Goal: Transaction & Acquisition: Purchase product/service

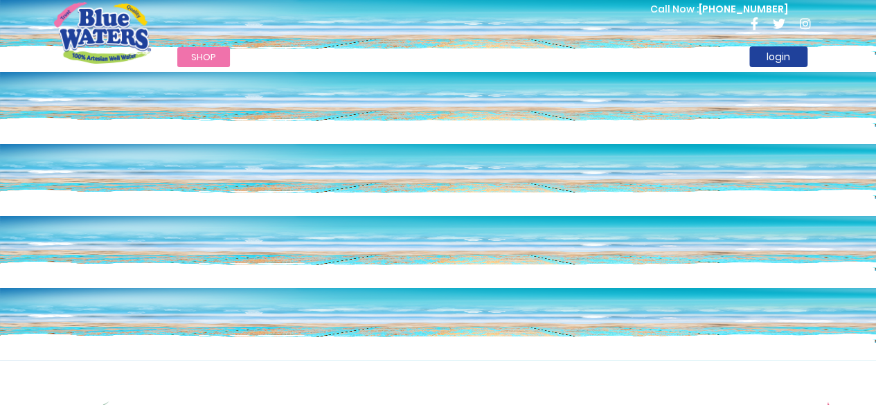
click at [443, 3] on div "Call Now : (868) 640-8824" at bounding box center [497, 25] width 651 height 48
click at [676, 56] on link "Promotions" at bounding box center [689, 57] width 88 height 20
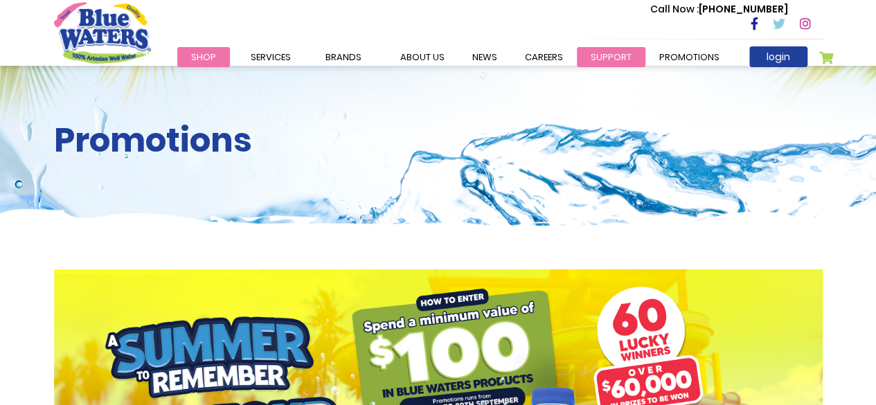
click at [599, 59] on link "support" at bounding box center [611, 57] width 69 height 20
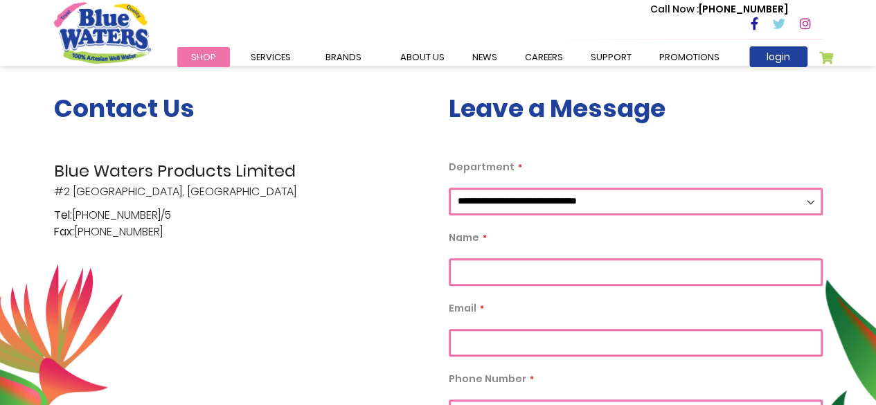
scroll to position [277, 0]
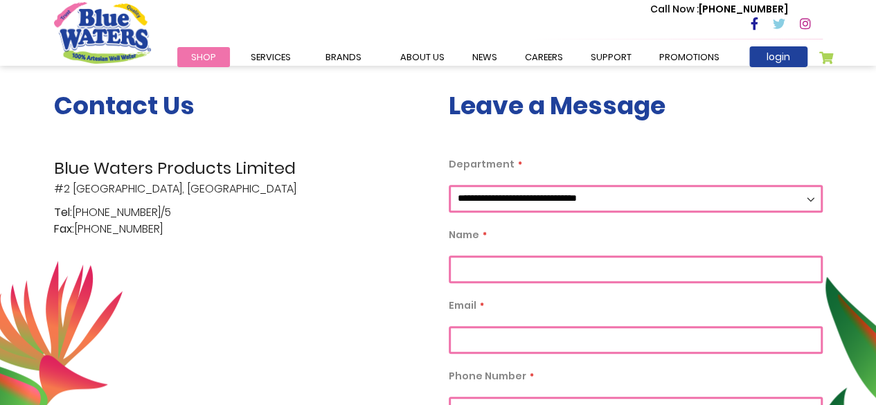
click at [813, 197] on select "**********" at bounding box center [636, 199] width 374 height 28
click at [855, 162] on div "**********" at bounding box center [438, 356] width 876 height 664
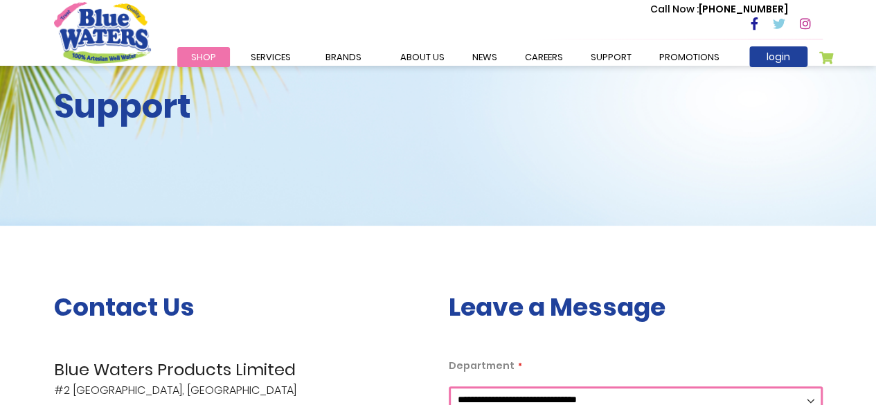
scroll to position [0, 0]
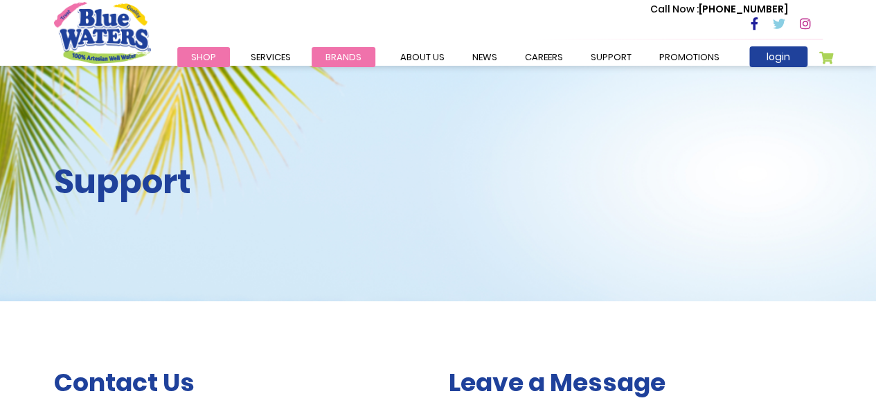
click at [329, 54] on span "Brands" at bounding box center [343, 57] width 36 height 13
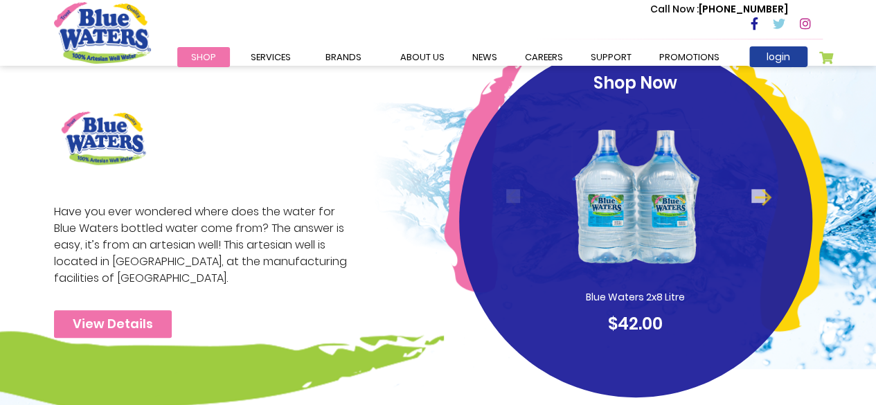
scroll to position [321, 0]
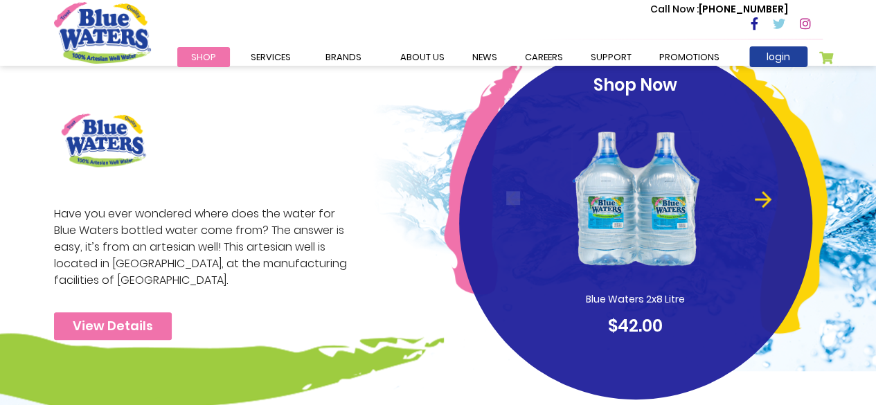
click at [758, 197] on button "Next" at bounding box center [758, 198] width 14 height 14
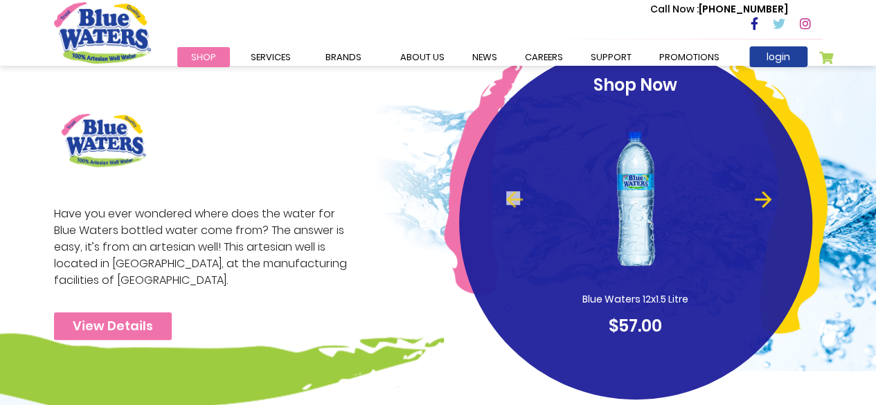
click at [762, 194] on button "Next" at bounding box center [758, 198] width 14 height 14
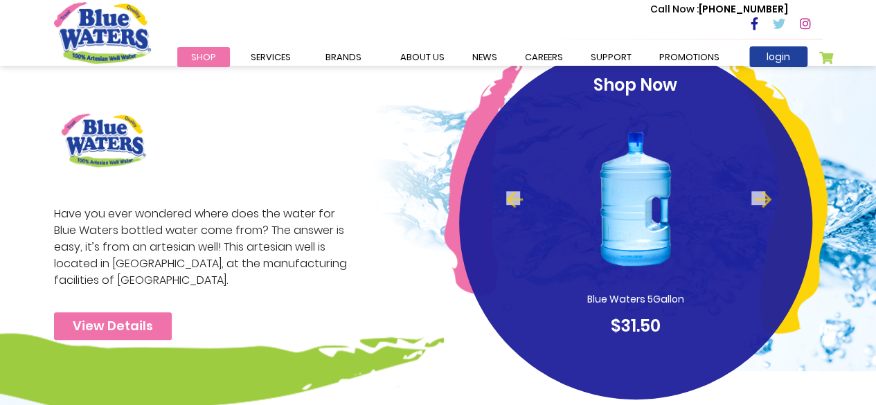
click at [772, 198] on div "Blue Waters 5Gallon $31.50" at bounding box center [635, 222] width 300 height 234
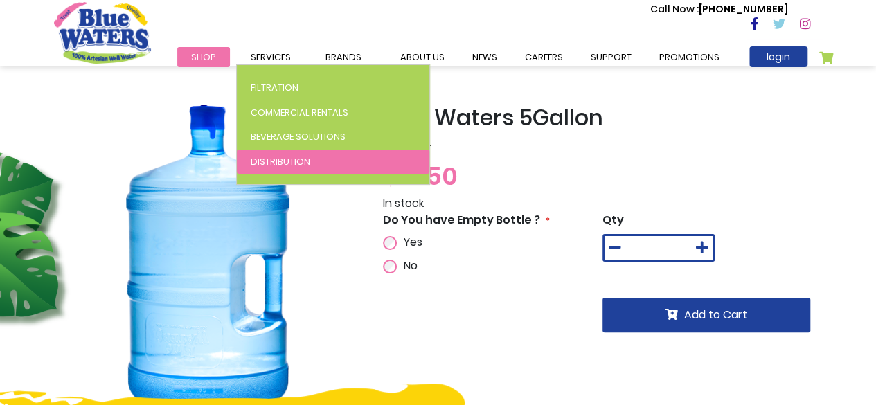
click at [262, 161] on span "Distribution" at bounding box center [281, 161] width 60 height 13
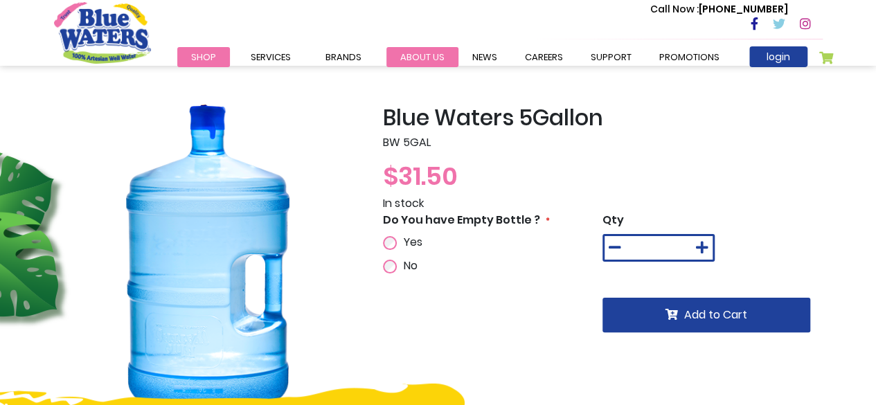
click at [426, 62] on link "about us" at bounding box center [422, 57] width 72 height 20
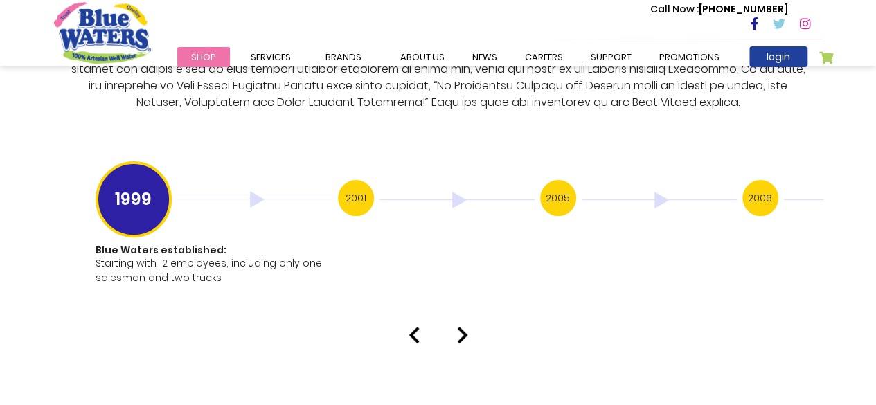
scroll to position [2736, 0]
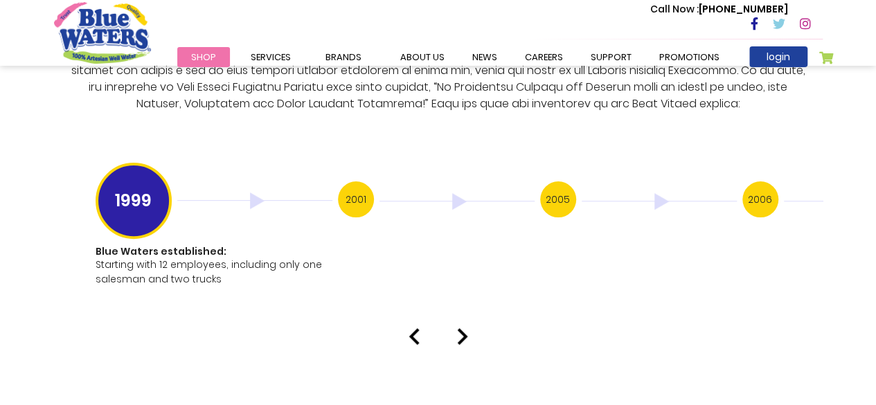
click at [202, 60] on span "Shop" at bounding box center [203, 57] width 25 height 13
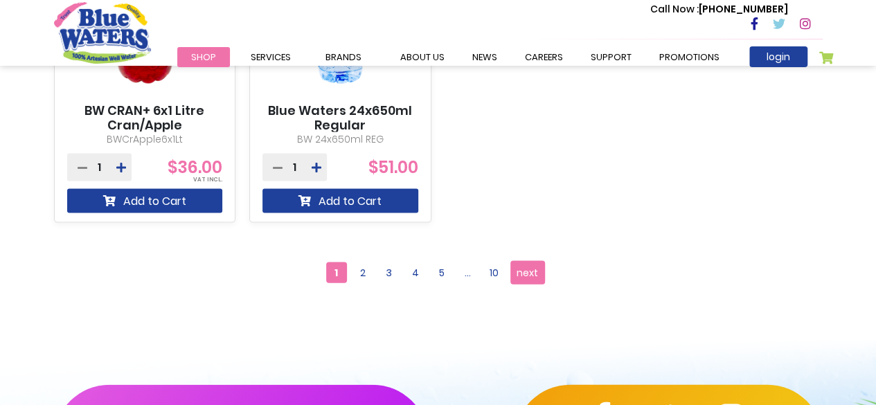
scroll to position [1365, 0]
click at [535, 269] on span "next" at bounding box center [526, 272] width 21 height 21
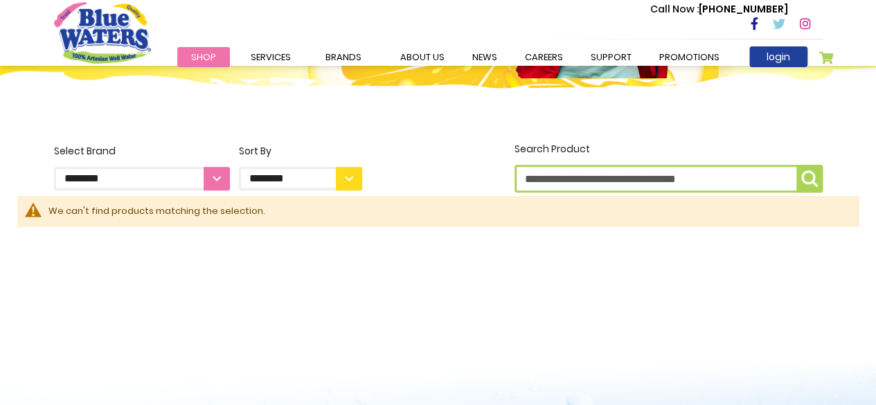
scroll to position [298, 0]
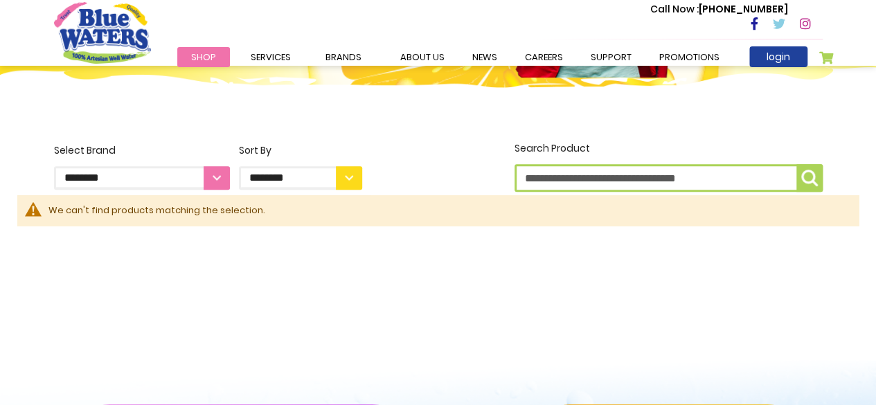
click at [739, 174] on input "Search Product" at bounding box center [668, 178] width 308 height 28
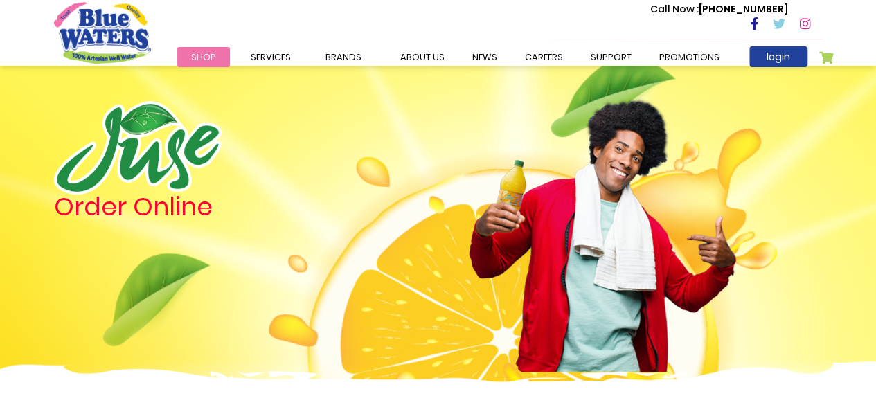
scroll to position [0, 0]
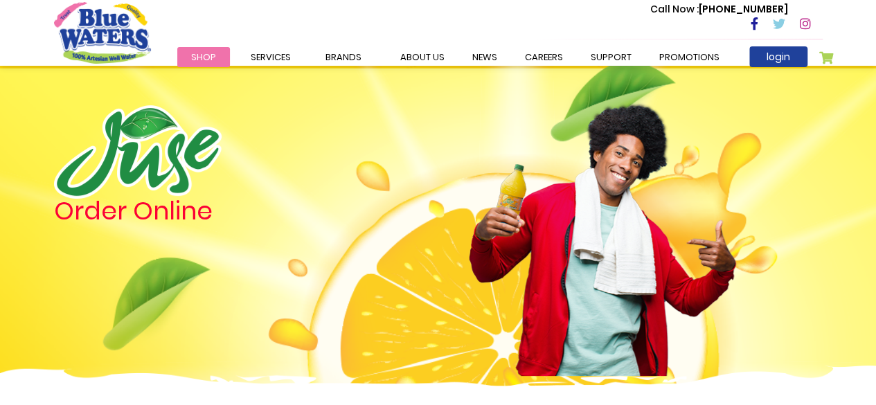
click at [195, 58] on span "Shop" at bounding box center [203, 57] width 25 height 13
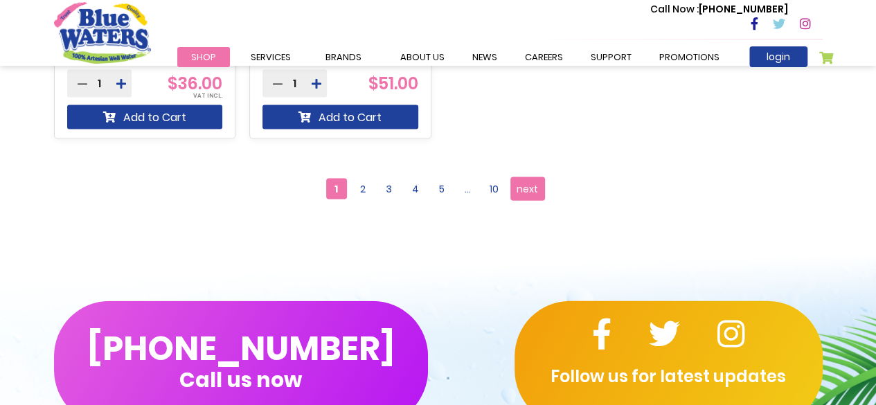
scroll to position [1436, 0]
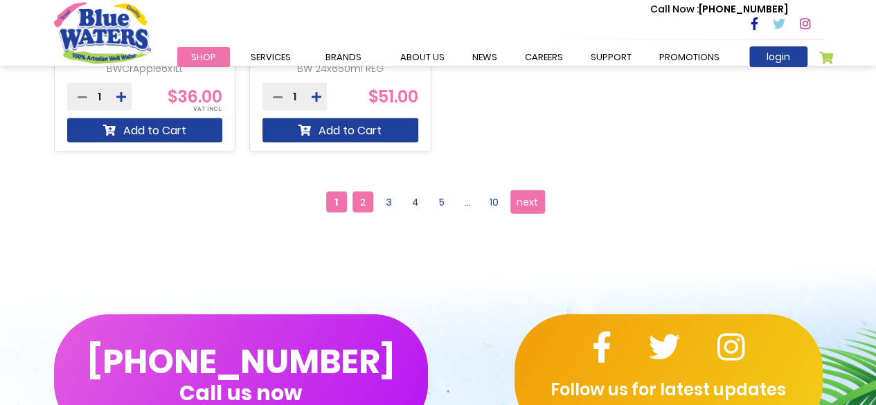
click at [362, 202] on span "2" at bounding box center [362, 202] width 21 height 21
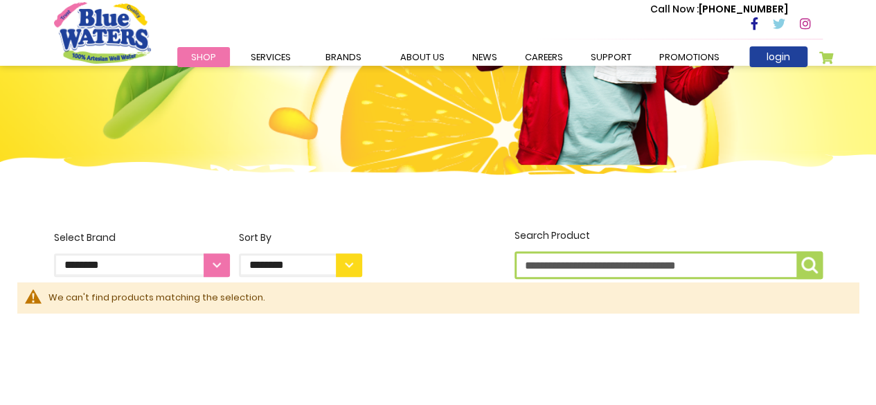
scroll to position [225, 0]
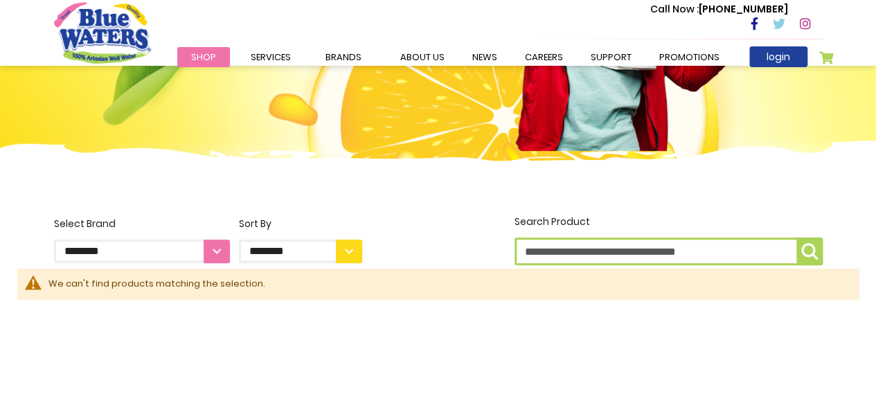
click at [590, 249] on input "Search Product" at bounding box center [668, 251] width 308 height 28
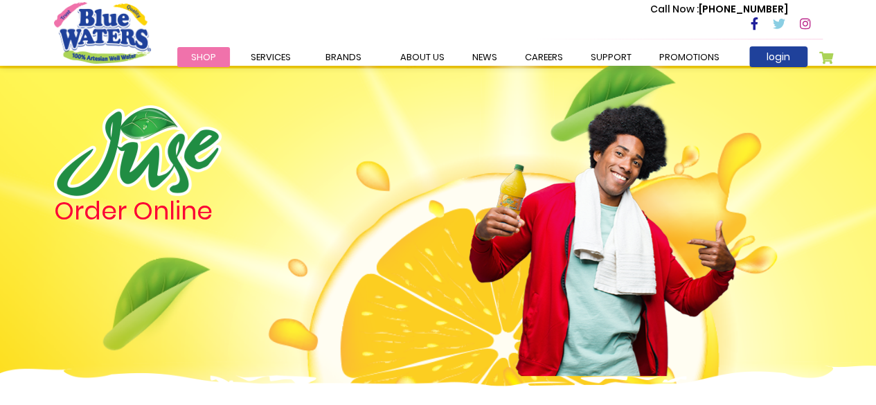
scroll to position [78, 0]
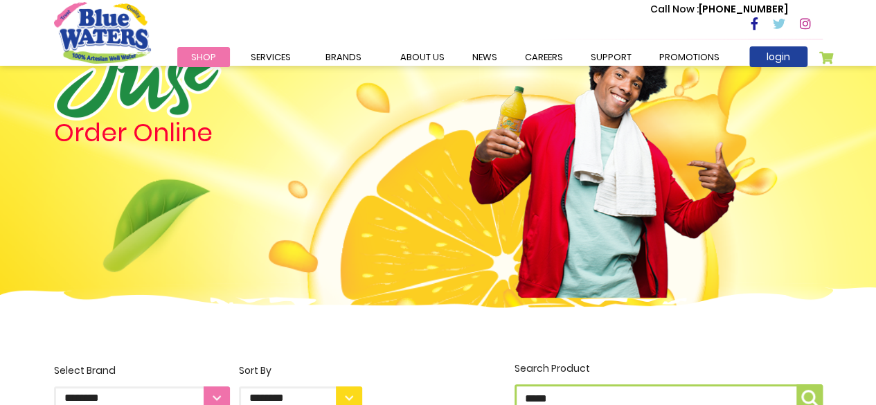
type input "*****"
click at [796, 384] on button "Search Product *****" at bounding box center [809, 398] width 26 height 28
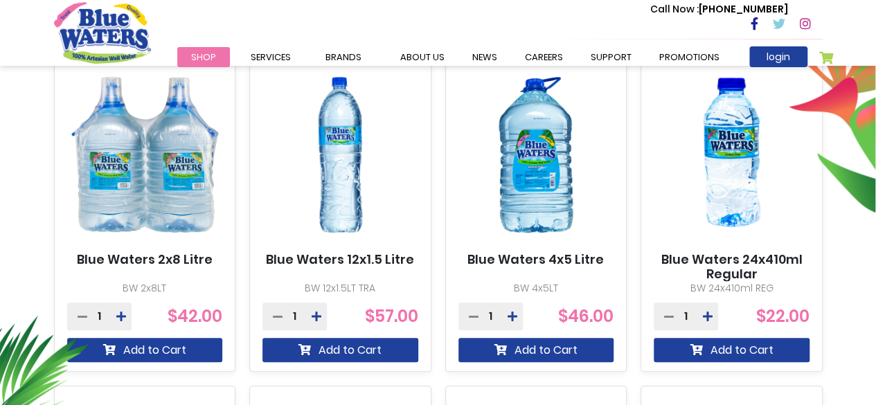
scroll to position [533, 0]
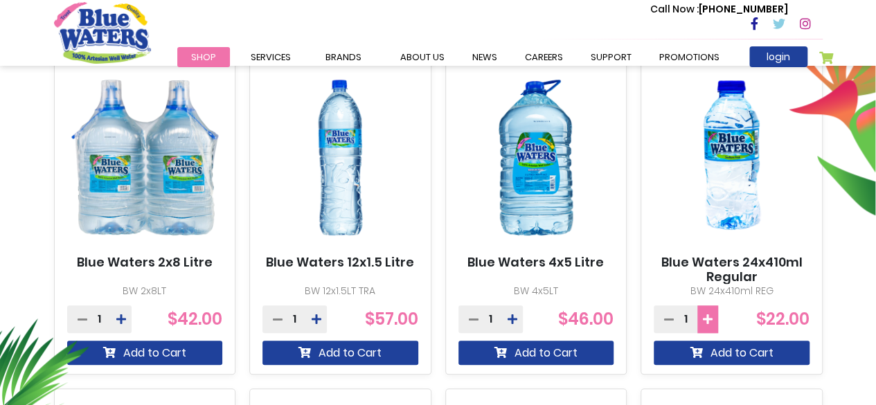
click at [704, 323] on icon at bounding box center [708, 319] width 10 height 11
click at [708, 320] on icon at bounding box center [708, 319] width 10 height 11
click at [709, 320] on icon at bounding box center [708, 319] width 10 height 11
click at [708, 320] on icon at bounding box center [708, 319] width 10 height 11
click at [707, 321] on icon at bounding box center [708, 319] width 10 height 11
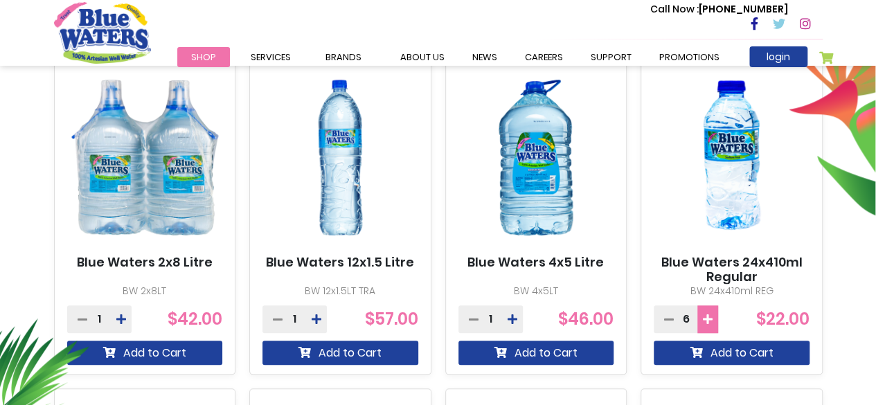
click at [706, 323] on icon at bounding box center [708, 319] width 10 height 11
click at [707, 318] on icon at bounding box center [708, 319] width 10 height 11
click at [707, 319] on icon at bounding box center [708, 319] width 10 height 11
click at [707, 318] on icon at bounding box center [708, 319] width 10 height 11
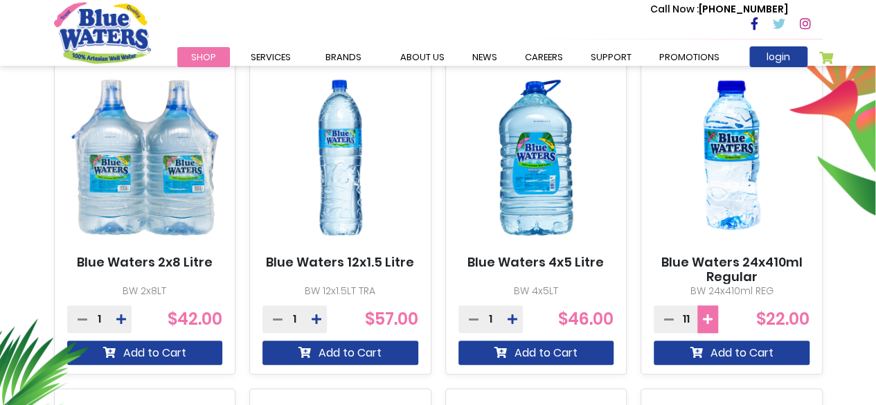
click at [705, 321] on icon at bounding box center [708, 319] width 10 height 11
click at [706, 322] on icon at bounding box center [708, 319] width 10 height 11
click at [707, 323] on icon at bounding box center [708, 319] width 10 height 11
click at [707, 322] on icon at bounding box center [708, 319] width 10 height 11
click at [707, 323] on icon at bounding box center [708, 319] width 10 height 11
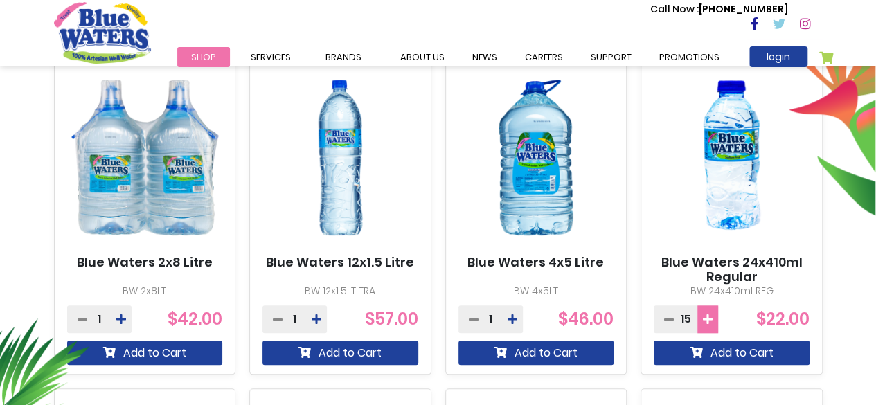
click at [707, 323] on icon at bounding box center [708, 319] width 10 height 11
click at [706, 323] on icon at bounding box center [708, 319] width 10 height 11
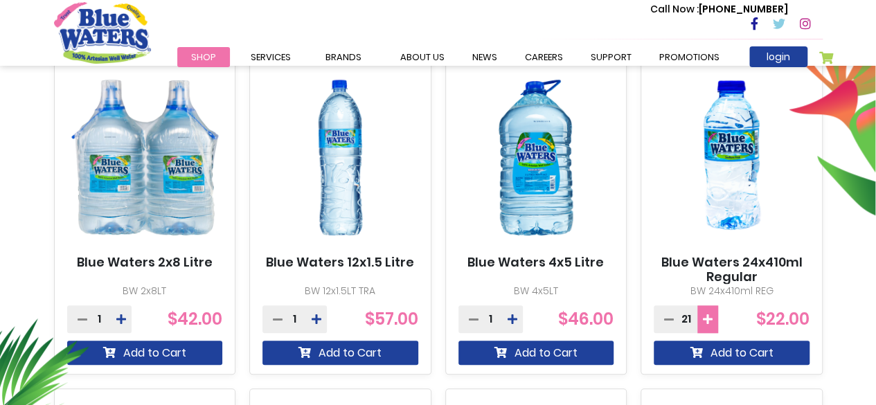
click at [707, 323] on icon at bounding box center [708, 319] width 10 height 11
click at [706, 322] on icon at bounding box center [708, 319] width 10 height 11
click at [706, 321] on icon at bounding box center [708, 319] width 10 height 11
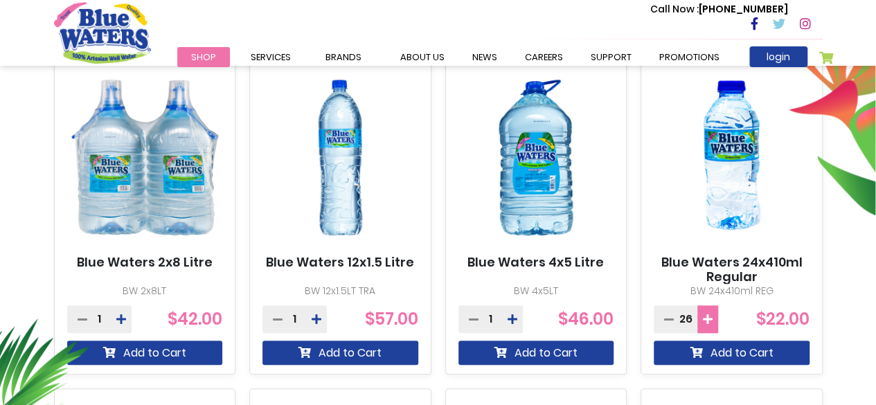
click at [706, 321] on icon at bounding box center [708, 319] width 10 height 11
click at [707, 321] on icon at bounding box center [708, 319] width 10 height 11
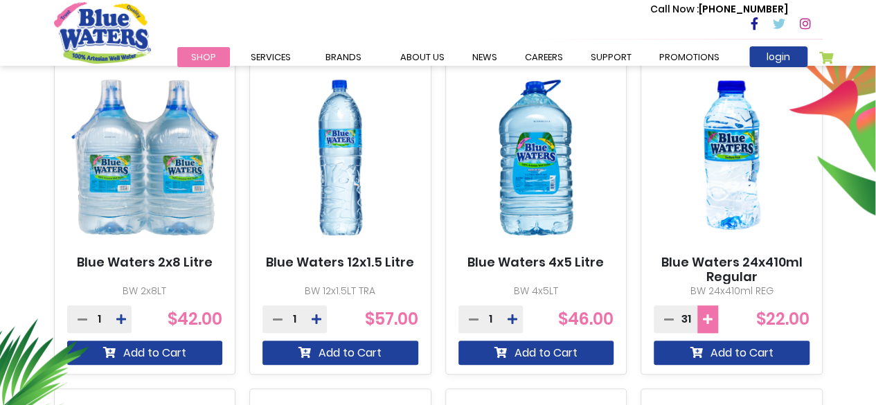
click at [707, 321] on icon at bounding box center [708, 319] width 10 height 11
click at [707, 322] on icon at bounding box center [708, 319] width 10 height 11
click at [707, 321] on icon at bounding box center [708, 319] width 10 height 11
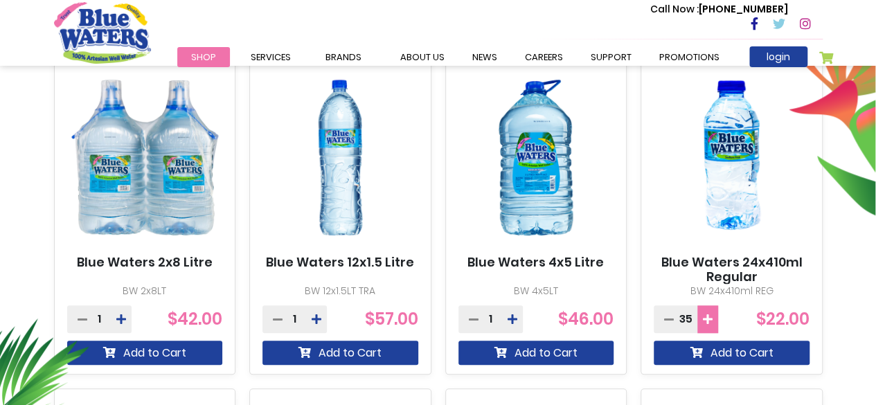
click at [707, 322] on icon at bounding box center [708, 319] width 10 height 11
click at [707, 320] on icon at bounding box center [708, 319] width 10 height 11
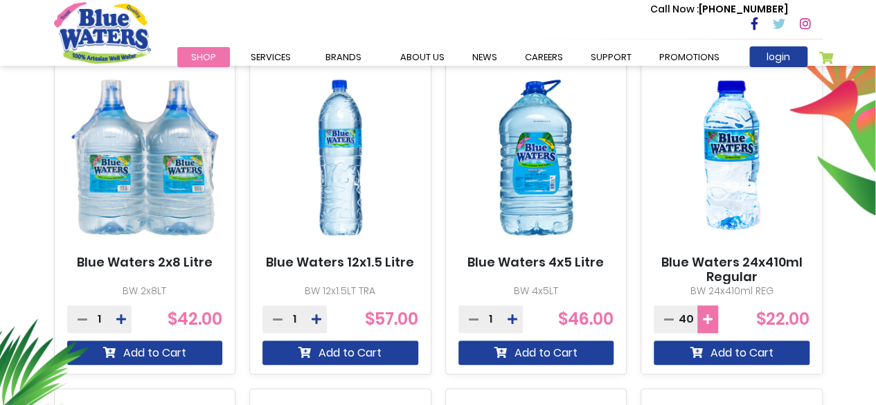
click at [708, 320] on icon at bounding box center [708, 319] width 10 height 11
click at [707, 321] on icon at bounding box center [708, 319] width 10 height 11
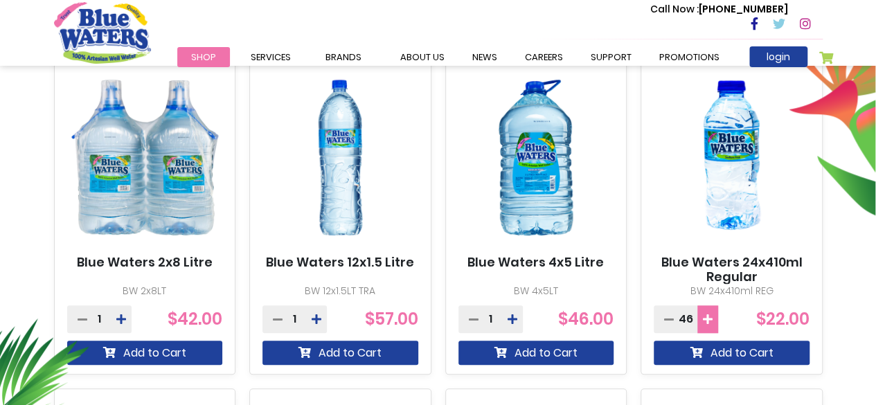
click at [707, 322] on icon at bounding box center [708, 319] width 10 height 11
click at [707, 321] on icon at bounding box center [708, 319] width 10 height 11
click at [707, 320] on icon at bounding box center [708, 319] width 10 height 11
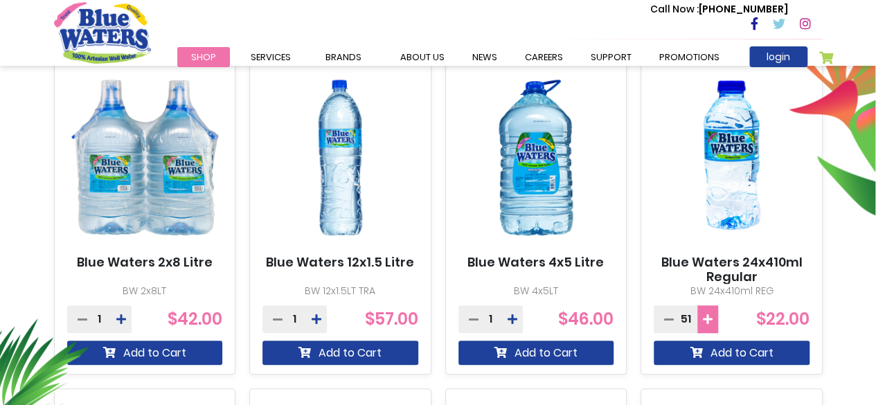
click at [707, 321] on icon at bounding box center [708, 319] width 10 height 11
click at [707, 323] on icon at bounding box center [708, 319] width 10 height 11
click at [707, 321] on icon at bounding box center [708, 319] width 10 height 11
click at [707, 322] on icon at bounding box center [708, 319] width 10 height 11
click at [707, 323] on icon at bounding box center [708, 319] width 10 height 11
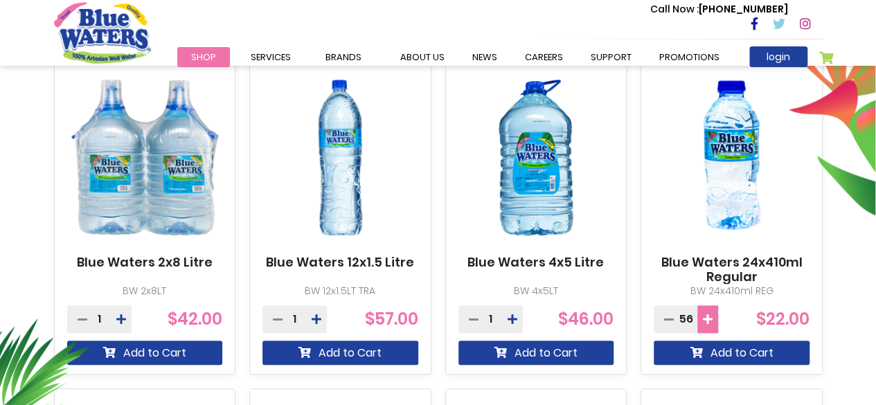
click at [707, 323] on icon at bounding box center [708, 319] width 10 height 11
click at [708, 323] on icon at bounding box center [708, 319] width 10 height 11
click at [709, 324] on icon at bounding box center [708, 319] width 10 height 11
click at [709, 323] on icon at bounding box center [708, 319] width 10 height 11
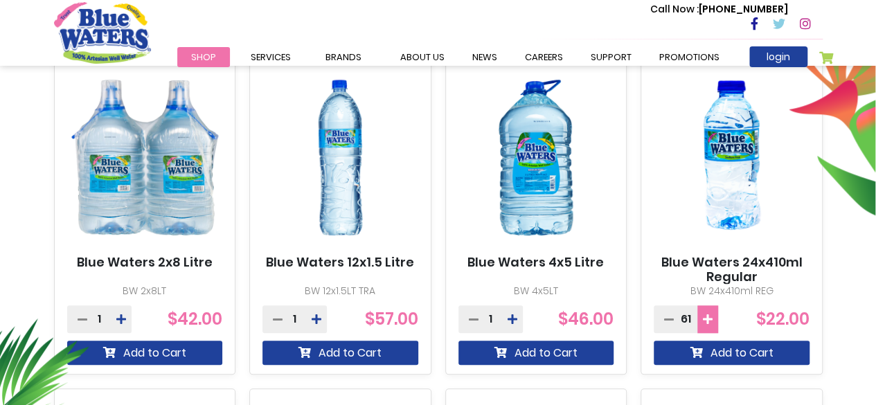
click at [709, 321] on icon at bounding box center [708, 319] width 10 height 11
click at [709, 322] on icon at bounding box center [708, 319] width 10 height 11
click at [707, 322] on icon at bounding box center [708, 319] width 10 height 11
click at [707, 321] on icon at bounding box center [708, 319] width 10 height 11
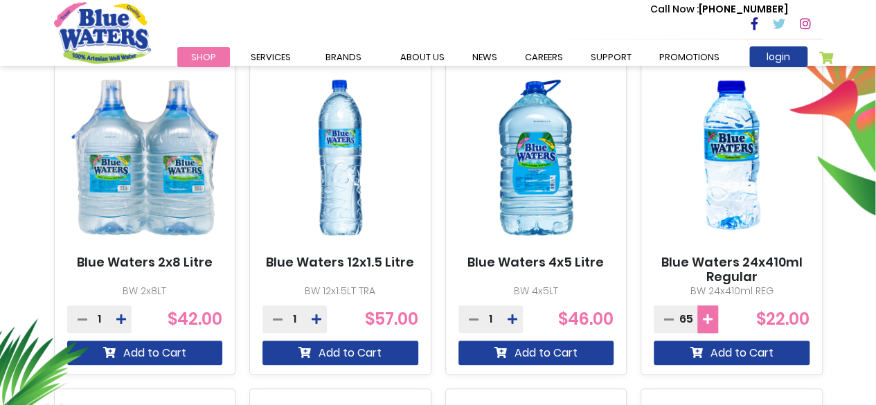
click at [707, 321] on icon at bounding box center [708, 319] width 10 height 11
click at [707, 322] on icon at bounding box center [708, 319] width 10 height 11
click at [708, 322] on icon at bounding box center [708, 319] width 10 height 11
click at [709, 321] on icon at bounding box center [708, 319] width 10 height 11
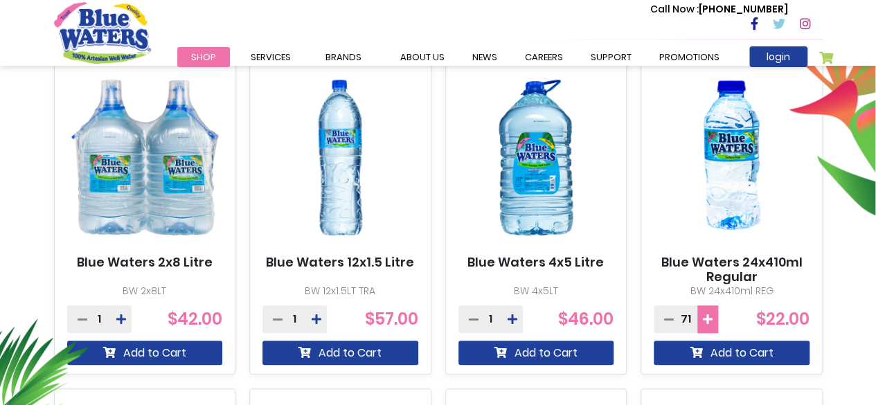
click at [709, 323] on icon at bounding box center [708, 319] width 10 height 11
click at [708, 323] on icon at bounding box center [708, 319] width 10 height 11
click at [709, 323] on icon at bounding box center [708, 319] width 10 height 11
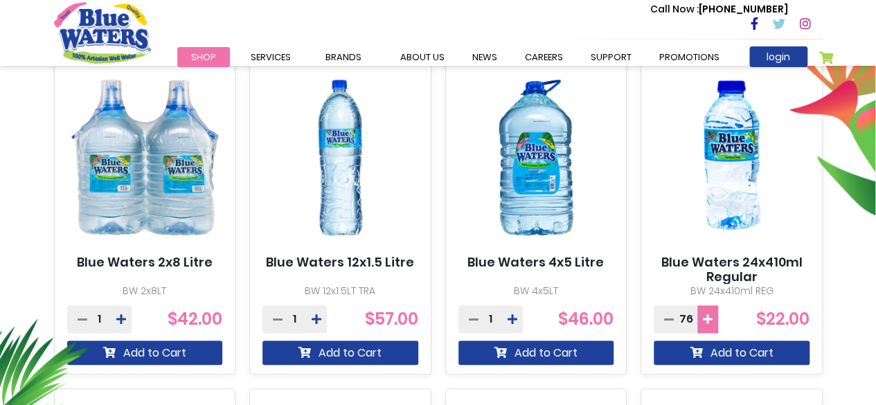
click at [709, 323] on icon at bounding box center [708, 319] width 10 height 11
click at [709, 320] on icon at bounding box center [708, 319] width 10 height 11
click at [708, 323] on icon at bounding box center [708, 319] width 10 height 11
click at [709, 323] on icon at bounding box center [708, 319] width 10 height 11
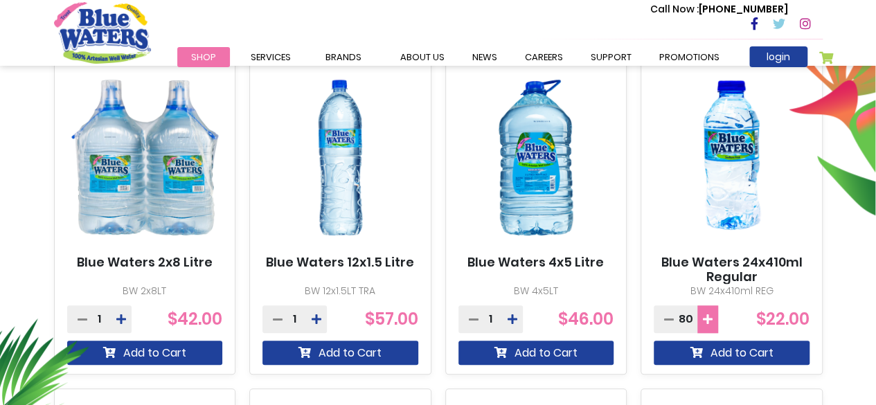
click at [708, 324] on icon at bounding box center [708, 319] width 10 height 11
click at [707, 318] on icon at bounding box center [708, 319] width 10 height 11
click at [709, 324] on icon at bounding box center [708, 319] width 10 height 11
click at [709, 323] on icon at bounding box center [708, 319] width 10 height 11
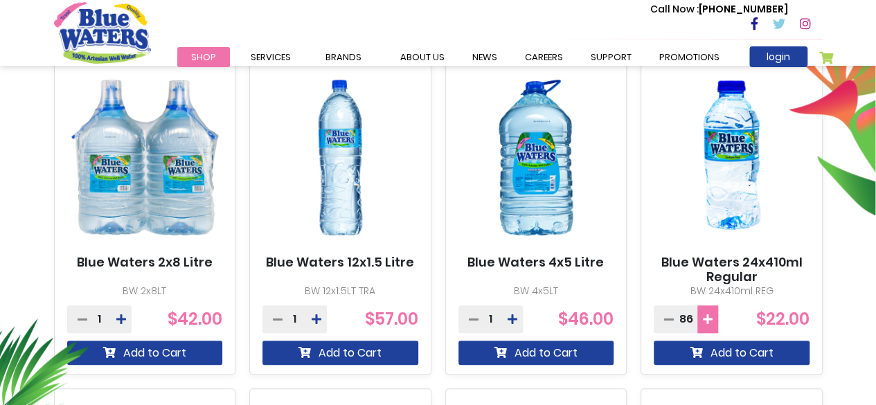
click at [709, 323] on icon at bounding box center [708, 319] width 10 height 11
click at [709, 322] on icon at bounding box center [708, 319] width 10 height 11
click at [709, 323] on icon at bounding box center [708, 319] width 10 height 11
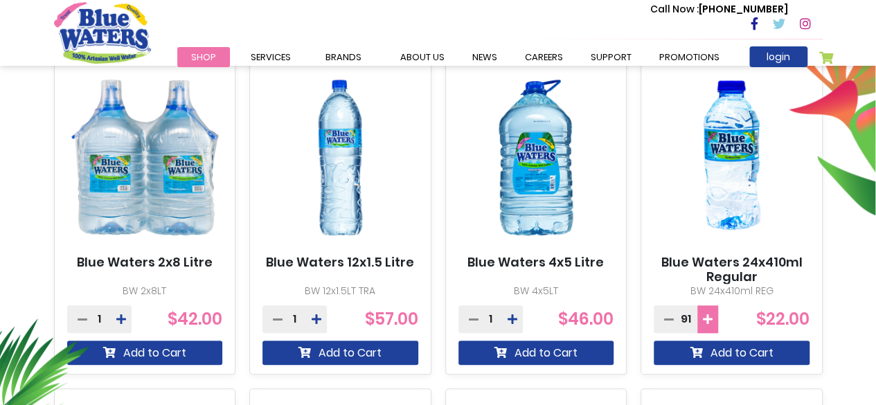
click at [709, 322] on icon at bounding box center [708, 319] width 10 height 11
click at [709, 323] on icon at bounding box center [708, 319] width 10 height 11
click at [708, 323] on icon at bounding box center [708, 319] width 10 height 11
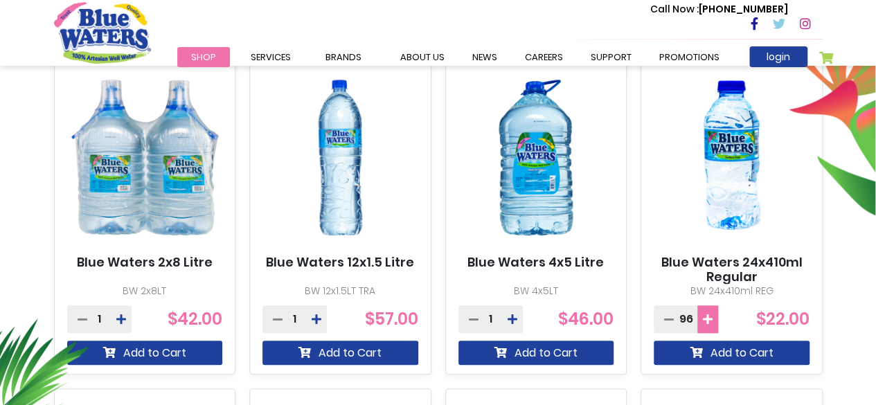
click at [709, 323] on icon at bounding box center [708, 319] width 10 height 11
click at [708, 323] on icon at bounding box center [708, 319] width 10 height 11
click at [709, 323] on icon at bounding box center [708, 319] width 10 height 11
click at [708, 323] on icon at bounding box center [708, 319] width 10 height 11
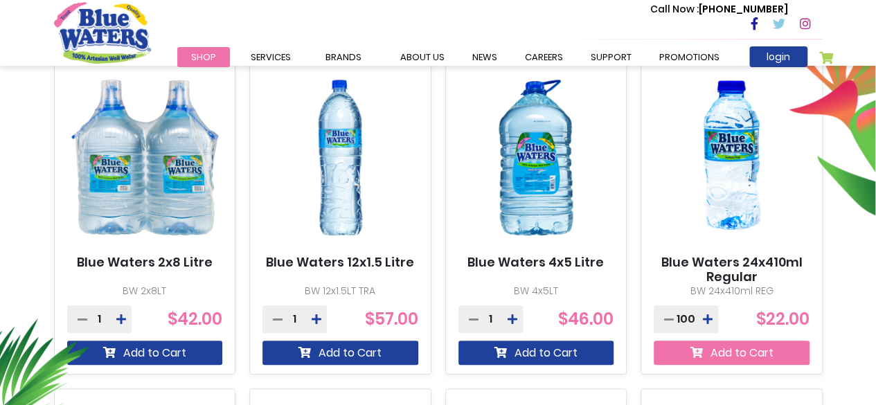
click at [754, 357] on button "Add to Cart" at bounding box center [731, 353] width 156 height 24
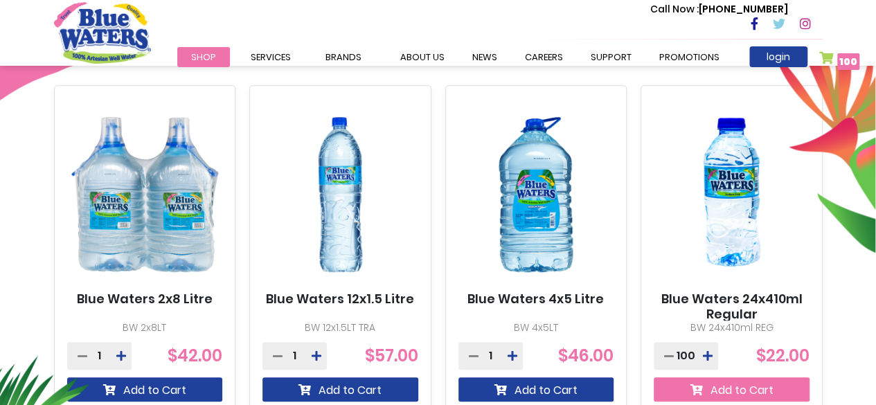
scroll to position [570, 0]
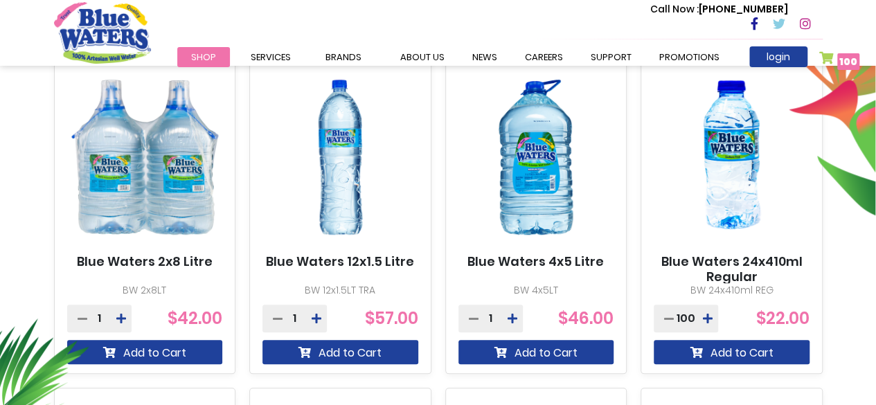
click at [831, 63] on link "My Cart 100 100 items" at bounding box center [839, 61] width 41 height 20
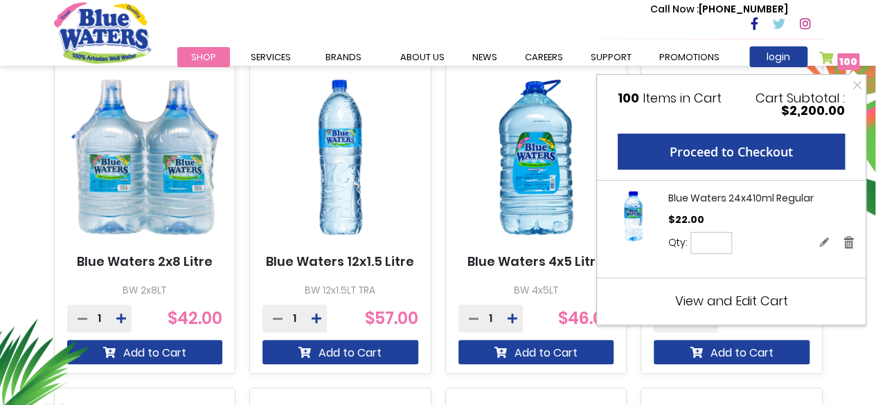
click at [764, 303] on span "View and Edit Cart" at bounding box center [731, 300] width 113 height 17
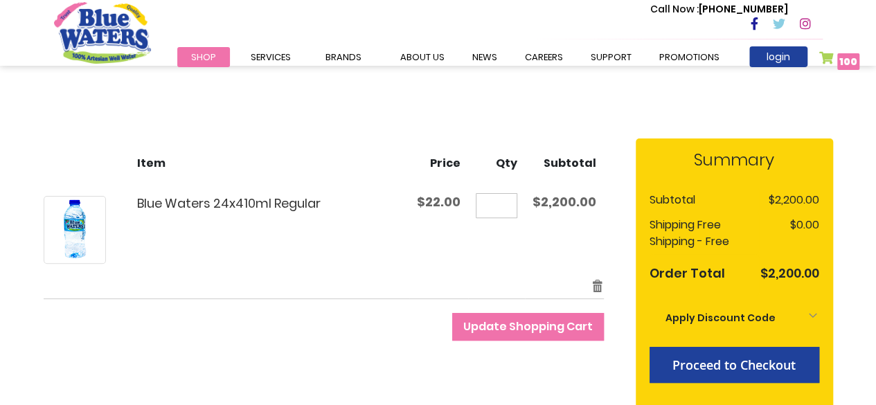
scroll to position [131, 0]
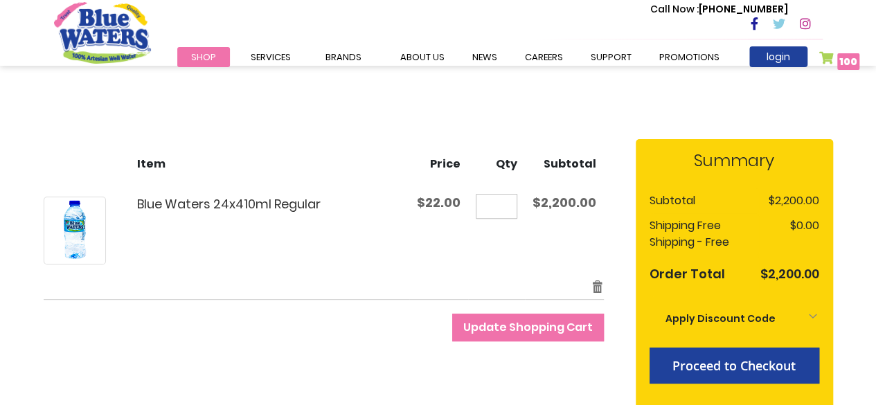
click at [500, 206] on input "***" at bounding box center [497, 206] width 42 height 25
type input "***"
click at [347, 346] on div "**********" at bounding box center [438, 287] width 789 height 296
click at [387, 250] on div "Blue Waters 24x410ml Regular" at bounding box center [255, 231] width 298 height 68
click at [496, 199] on input "***" at bounding box center [497, 206] width 42 height 25
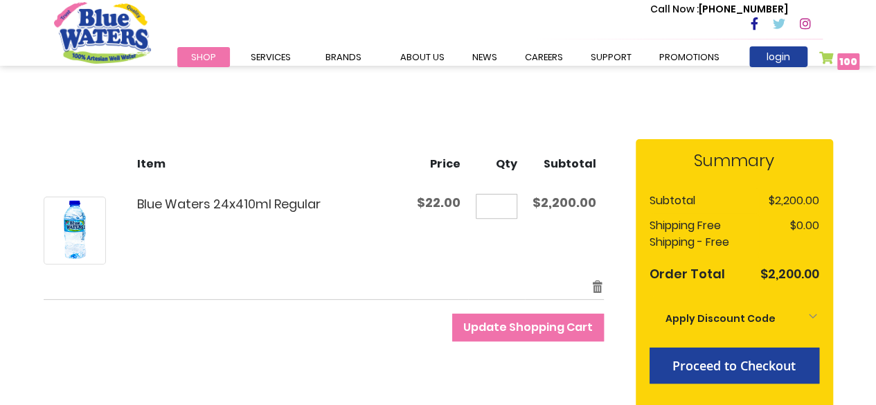
click at [452, 314] on button "Update Shopping Cart" at bounding box center [528, 328] width 152 height 28
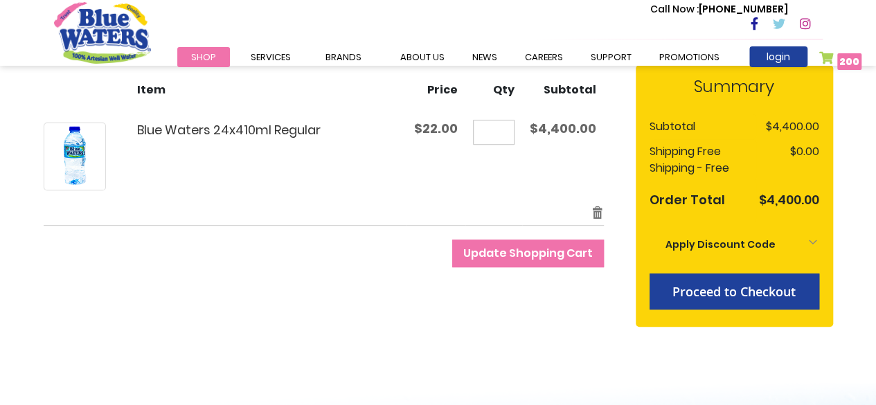
scroll to position [193, 0]
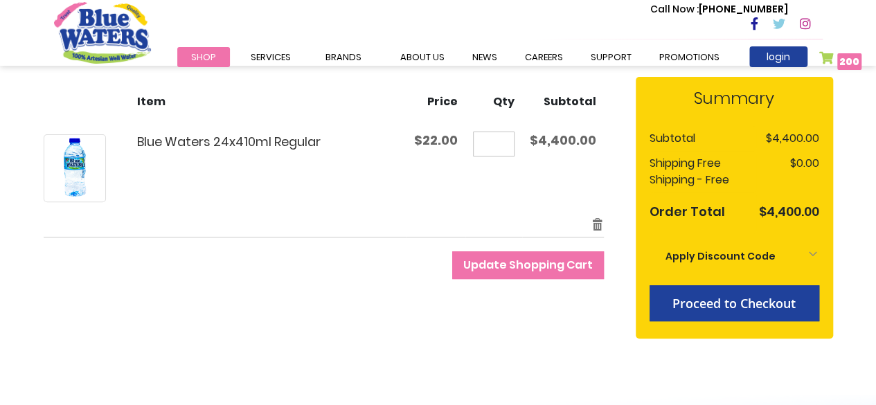
click at [509, 144] on input "***" at bounding box center [494, 144] width 42 height 25
type input "*"
click at [452, 251] on button "Update Shopping Cart" at bounding box center [528, 265] width 152 height 28
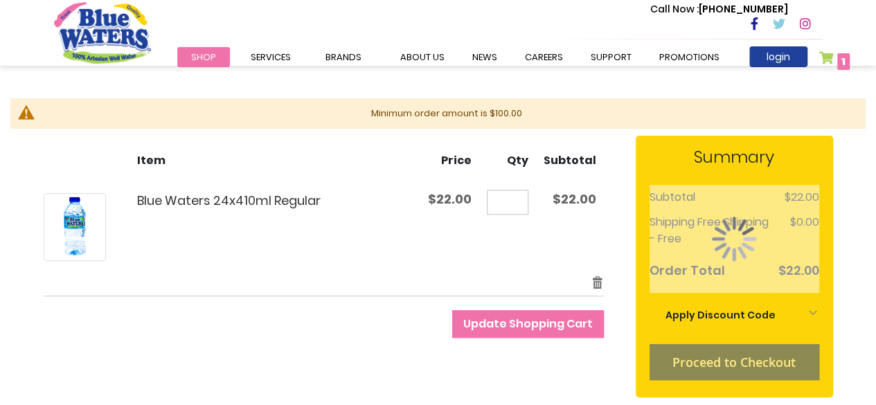
scroll to position [173, 0]
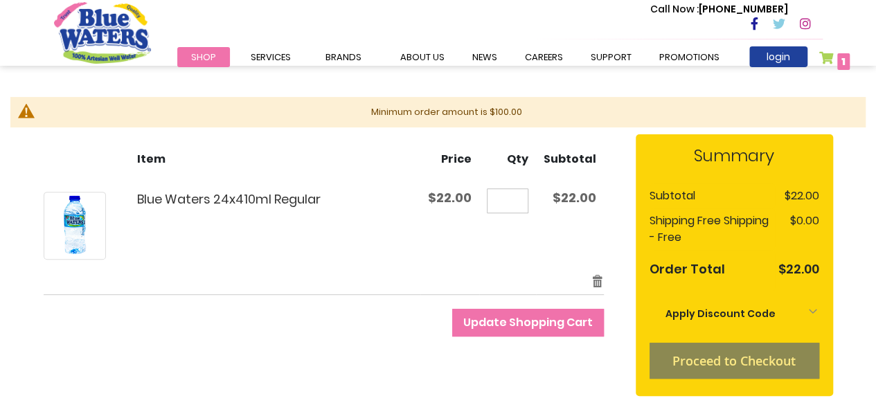
click at [812, 311] on div "Apply Discount Code" at bounding box center [734, 313] width 170 height 30
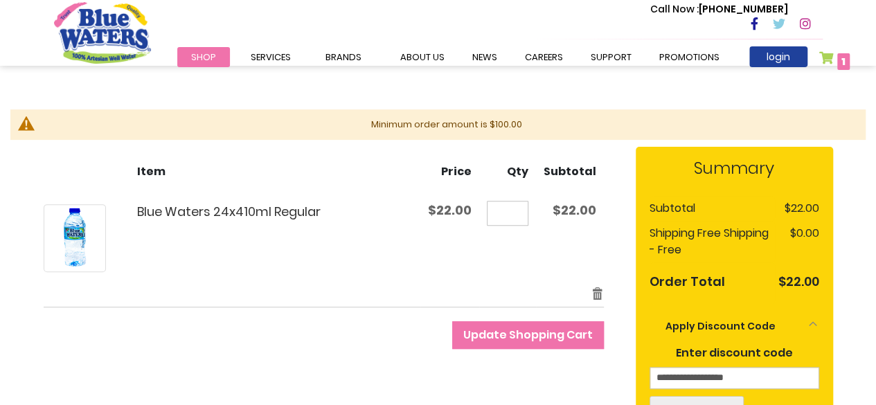
scroll to position [158, 0]
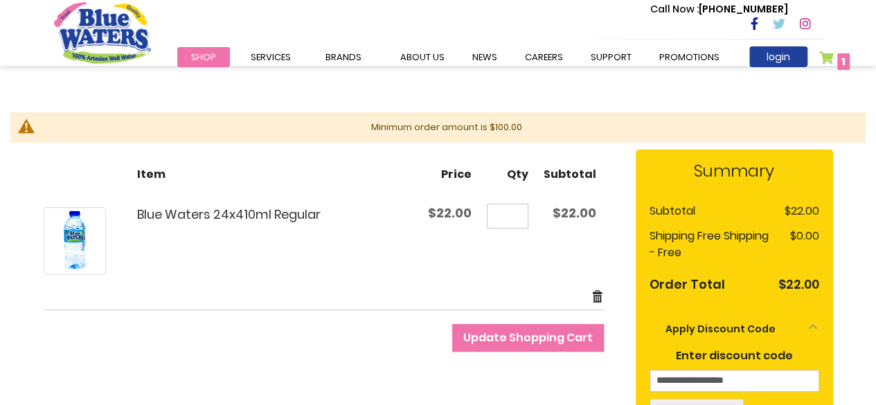
click at [603, 296] on link "Remove item" at bounding box center [597, 297] width 12 height 16
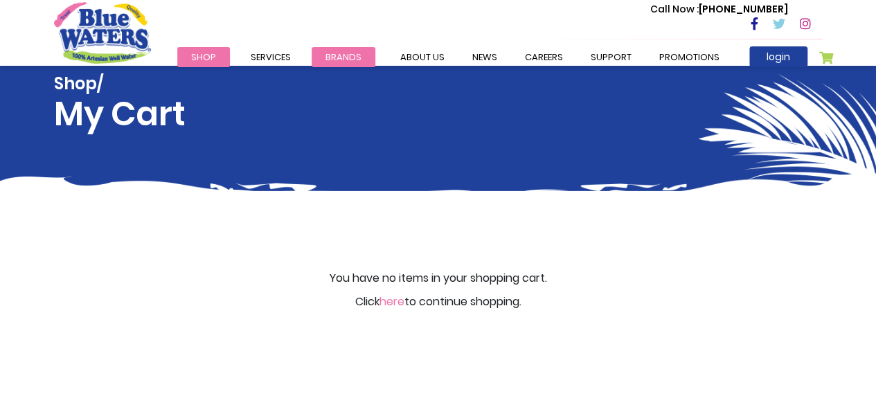
click at [325, 54] on span "Brands" at bounding box center [343, 57] width 36 height 13
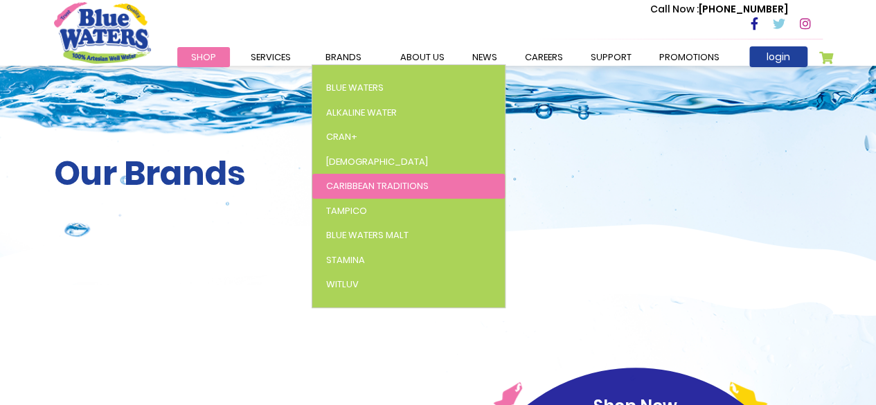
click at [355, 186] on span "Caribbean Traditions" at bounding box center [377, 185] width 102 height 13
